Goal: Information Seeking & Learning: Learn about a topic

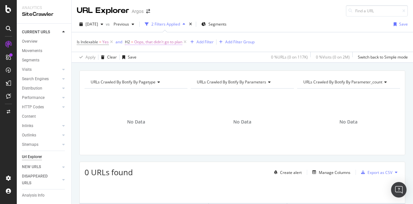
click at [158, 41] on span "Oops, that didn't go to plan" at bounding box center [158, 41] width 48 height 9
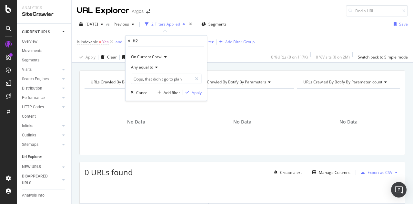
click at [98, 49] on div "Is Indexable = Yes and H2 = Oops, that didn't go to plan Add Filter Add Filter …" at bounding box center [242, 41] width 331 height 19
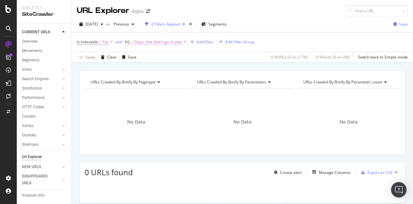
click at [145, 43] on span "Oops, that didn't go to plan" at bounding box center [158, 41] width 48 height 9
click at [109, 51] on div "Is Indexable = Yes and H2 = Oops, that didn't go to plan Add Filter Add Filter …" at bounding box center [242, 41] width 331 height 19
click at [187, 41] on icon at bounding box center [184, 42] width 5 height 6
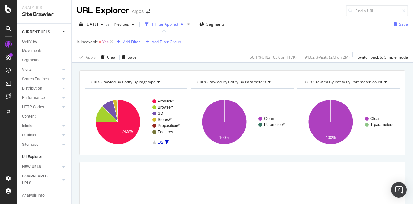
click at [127, 43] on div "Add Filter" at bounding box center [131, 41] width 17 height 5
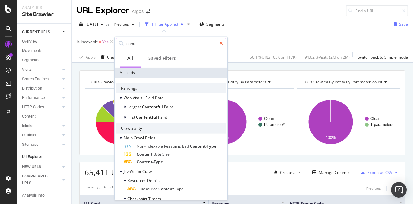
type input "conte"
click at [224, 42] on div at bounding box center [221, 43] width 9 height 10
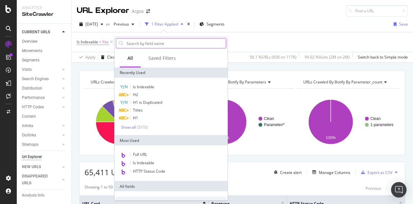
click at [157, 45] on input "text" at bounding box center [176, 43] width 100 height 10
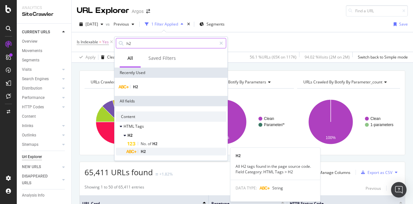
type input "h2"
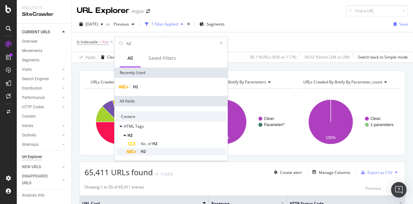
click at [146, 152] on div "H2" at bounding box center [176, 151] width 99 height 8
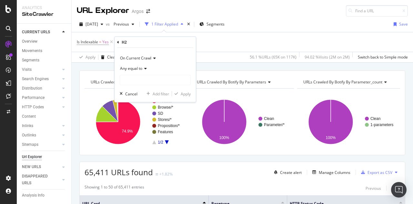
click at [138, 70] on span "Any equal to" at bounding box center [131, 68] width 22 height 5
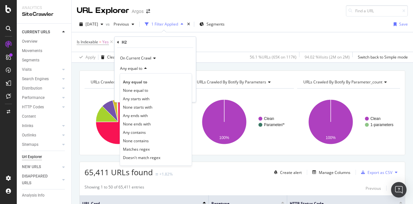
click at [167, 63] on div "Any equal to" at bounding box center [155, 68] width 71 height 10
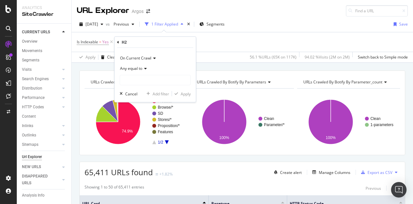
click at [151, 58] on icon at bounding box center [153, 58] width 5 height 4
click at [142, 69] on icon at bounding box center [144, 68] width 5 height 4
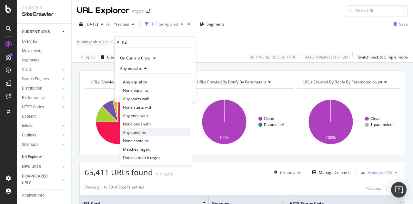
click at [143, 132] on span "Any contains" at bounding box center [134, 131] width 23 height 5
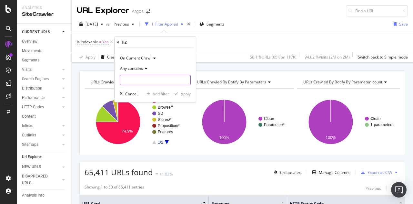
click at [138, 79] on input "text" at bounding box center [155, 80] width 70 height 10
paste input "Oops, that didn't go to plan"
type input "Oops, that didn't go to plan"
click at [186, 96] on div "Apply" at bounding box center [186, 93] width 10 height 5
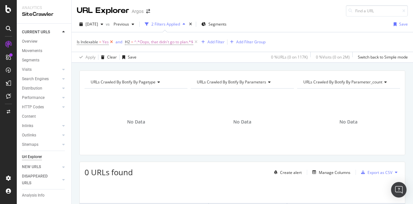
click at [111, 42] on icon at bounding box center [111, 42] width 5 height 6
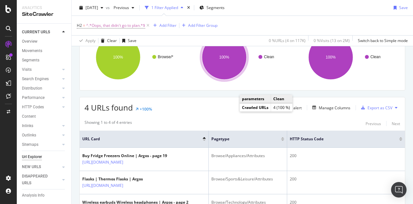
scroll to position [97, 0]
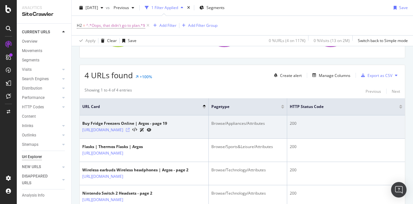
click at [130, 131] on icon at bounding box center [128, 130] width 4 height 4
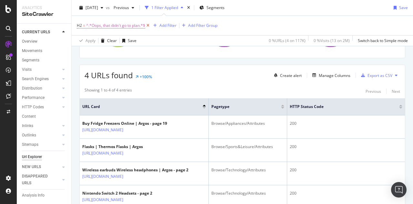
click at [149, 25] on icon at bounding box center [147, 25] width 5 height 6
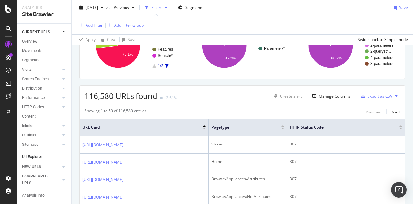
scroll to position [96, 0]
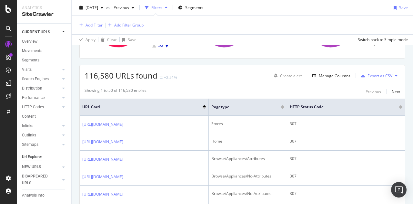
click at [6, 30] on icon at bounding box center [8, 28] width 5 height 5
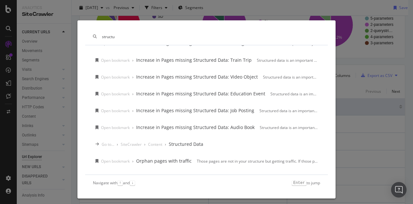
scroll to position [355, 0]
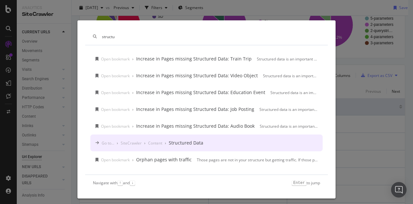
type input "structu"
click at [185, 140] on div "Structured Data" at bounding box center [186, 142] width 35 height 6
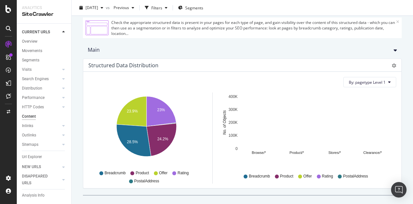
scroll to position [78, 0]
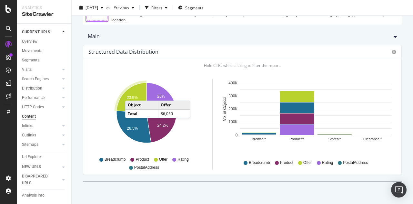
click at [132, 94] on icon "A chart." at bounding box center [132, 98] width 30 height 30
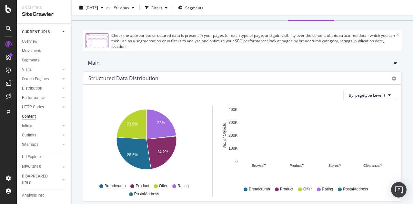
scroll to position [78, 0]
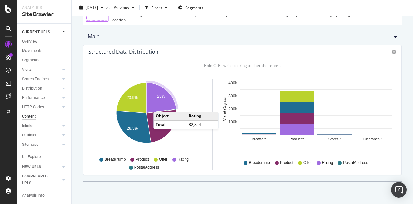
click at [160, 105] on icon "A chart." at bounding box center [162, 98] width 30 height 30
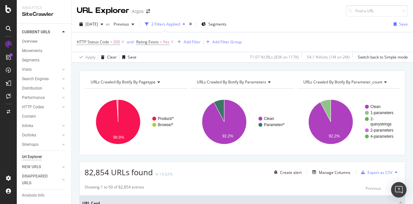
click at [228, 83] on span "URLs Crawled By Botify By parameters" at bounding box center [231, 81] width 69 height 5
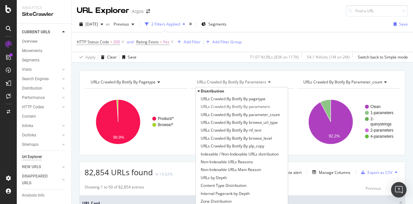
click at [228, 83] on span "URLs Crawled By Botify By parameters" at bounding box center [231, 81] width 69 height 5
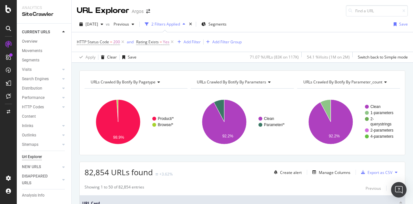
click at [152, 82] on span "URLs Crawled By Botify By pagetype" at bounding box center [123, 81] width 65 height 5
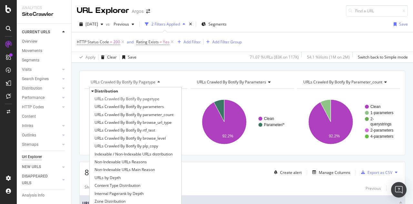
click at [152, 82] on span "URLs Crawled By Botify By pagetype" at bounding box center [123, 81] width 65 height 5
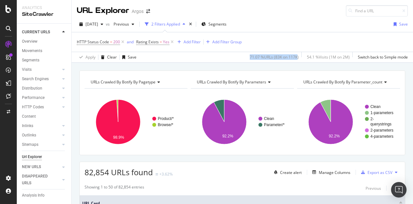
drag, startPoint x: 241, startPoint y: 57, endPoint x: 291, endPoint y: 57, distance: 50.3
click at [291, 57] on div "71.07 % URLs ( 83K on 117K )" at bounding box center [273, 57] width 52 height 10
click at [281, 58] on div "71.07 % URLs ( 83K on 117K )" at bounding box center [274, 56] width 49 height 5
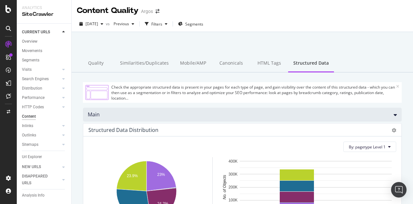
click at [394, 115] on icon at bounding box center [395, 114] width 3 height 5
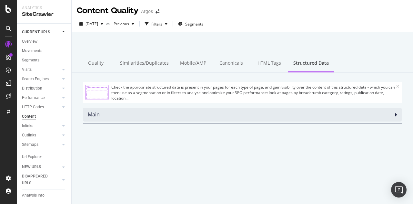
click at [393, 114] on div "Main" at bounding box center [242, 114] width 319 height 14
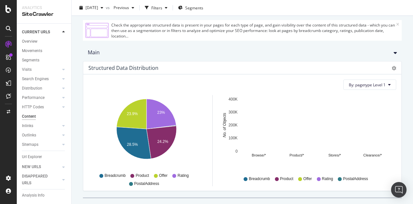
scroll to position [65, 0]
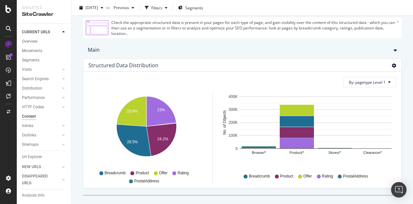
click at [392, 67] on icon "gear" at bounding box center [394, 65] width 5 height 5
click at [312, 74] on div "By: pagetype Level 1 Hold CTRL while clicking to filter the report. 23% 24.2% 2…" at bounding box center [242, 130] width 318 height 116
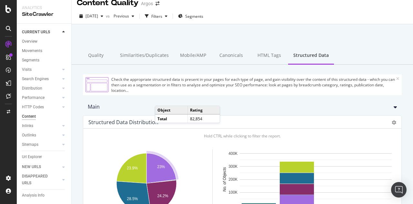
scroll to position [0, 0]
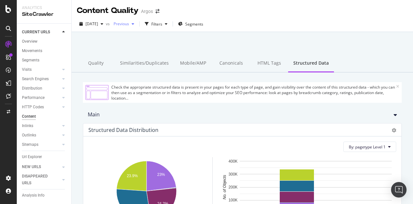
click at [129, 24] on span "Previous" at bounding box center [120, 23] width 18 height 5
click at [170, 22] on div "button" at bounding box center [166, 24] width 8 height 4
